Goal: Task Accomplishment & Management: Use online tool/utility

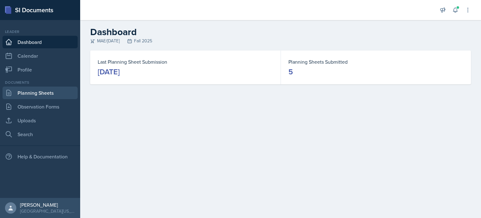
click at [33, 94] on link "Planning Sheets" at bounding box center [40, 93] width 75 height 13
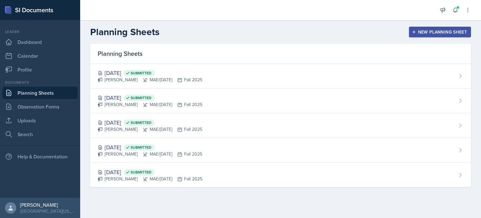
click at [416, 32] on icon "button" at bounding box center [414, 32] width 4 height 4
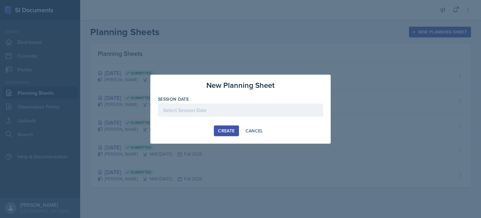
click at [261, 106] on div at bounding box center [241, 109] width 166 height 13
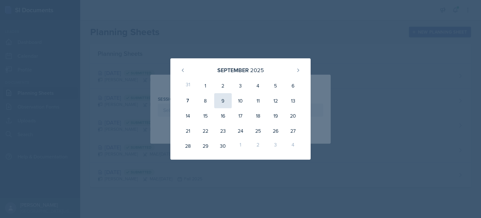
click at [222, 101] on div "9" at bounding box center [223, 100] width 18 height 15
type input "[DATE]"
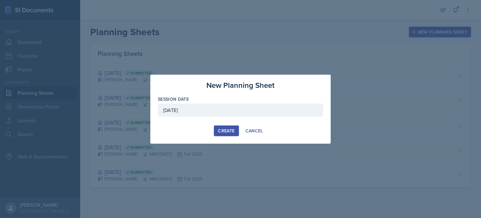
click at [229, 133] on div "Create" at bounding box center [226, 130] width 17 height 5
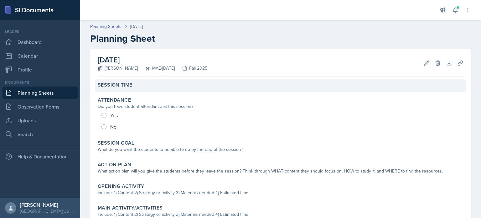
click at [140, 88] on div "Session Time" at bounding box center [280, 85] width 371 height 13
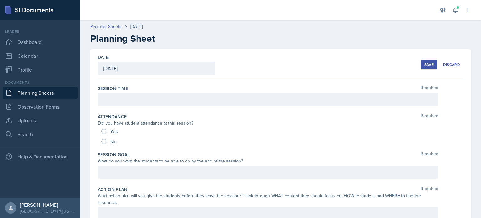
click at [149, 101] on div at bounding box center [268, 99] width 341 height 13
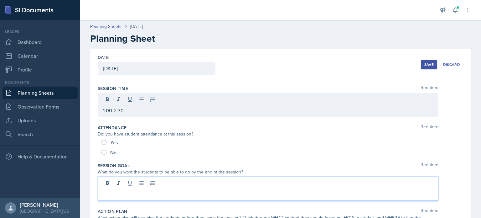
click at [165, 180] on div at bounding box center [268, 188] width 341 height 24
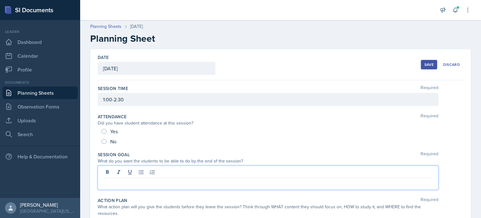
paste div
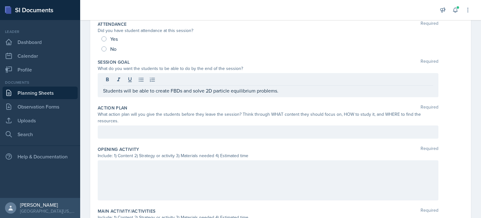
scroll to position [97, 0]
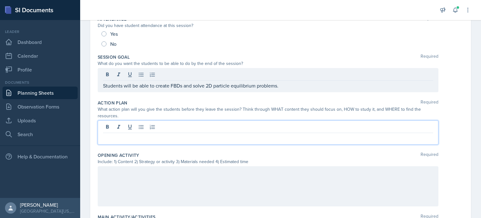
click at [116, 123] on div at bounding box center [268, 132] width 341 height 24
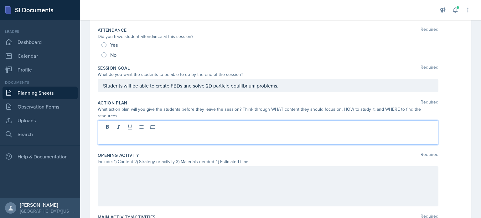
paste div
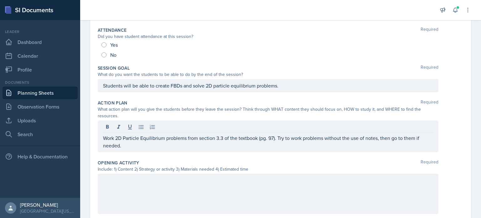
click at [186, 190] on div at bounding box center [268, 194] width 341 height 40
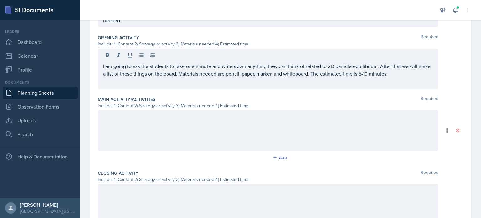
scroll to position [212, 0]
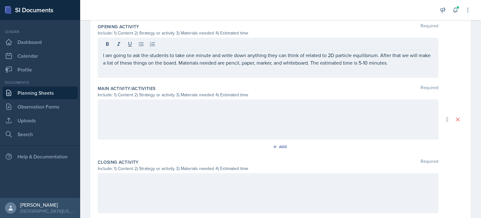
click at [162, 110] on p at bounding box center [268, 106] width 330 height 8
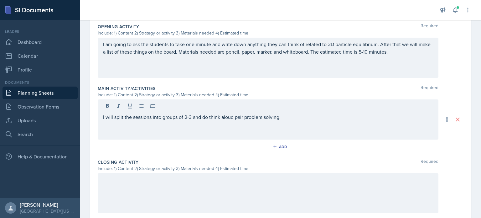
click at [215, 92] on div "Include: 1) Content 2) Strategy or activity 3) Materials needed 4) Estimated ti…" at bounding box center [268, 95] width 341 height 7
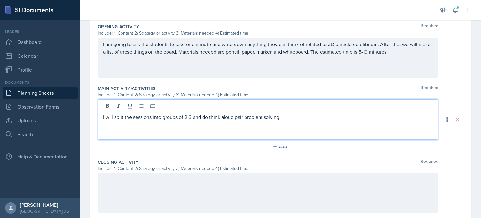
drag, startPoint x: 275, startPoint y: 100, endPoint x: 295, endPoint y: 111, distance: 22.9
click at [295, 111] on div "I will split the sessions into groups of 2-3 and do think aloud pair problem so…" at bounding box center [268, 119] width 341 height 40
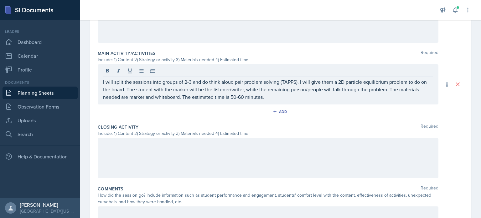
scroll to position [252, 0]
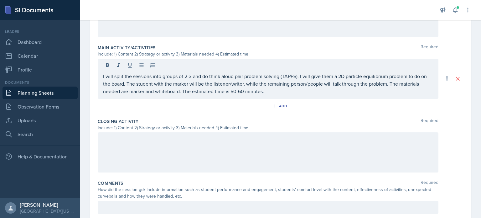
click at [120, 144] on div at bounding box center [268, 152] width 341 height 40
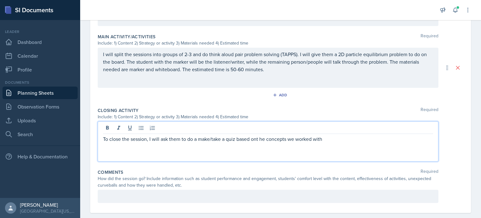
click at [257, 138] on p "To close the session, I will ask them to do a make/take a quiz based ont he con…" at bounding box center [268, 139] width 330 height 8
click at [332, 136] on p "To close the session, I will ask them to do a make/take a quiz based on the con…" at bounding box center [268, 139] width 330 height 8
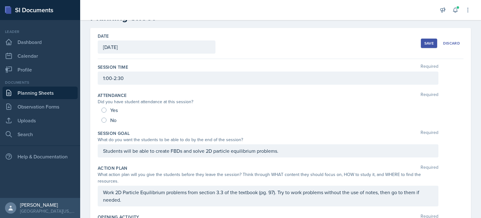
scroll to position [0, 0]
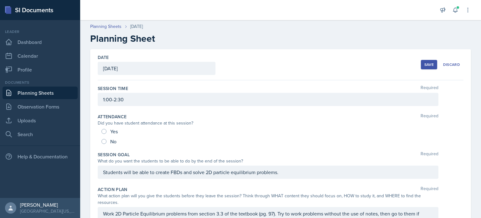
click at [425, 63] on div "Save" at bounding box center [429, 64] width 9 height 5
